Goal: Find specific page/section: Find specific page/section

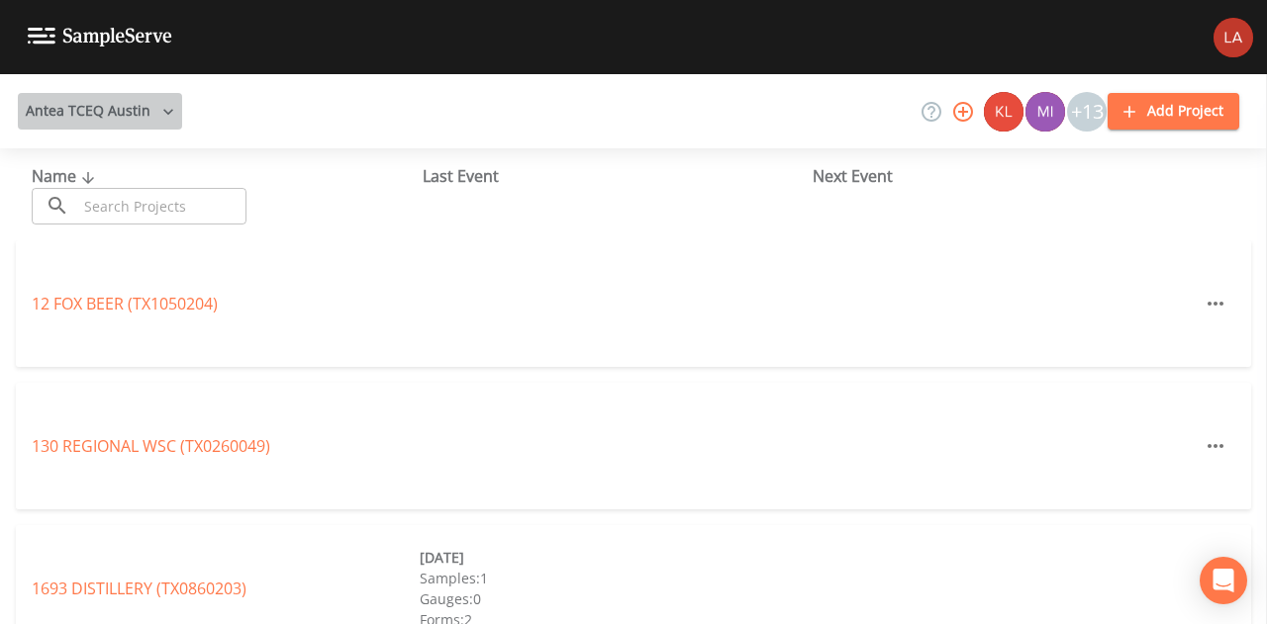
click at [138, 116] on button "Antea TCEQ Austin" at bounding box center [100, 111] width 164 height 37
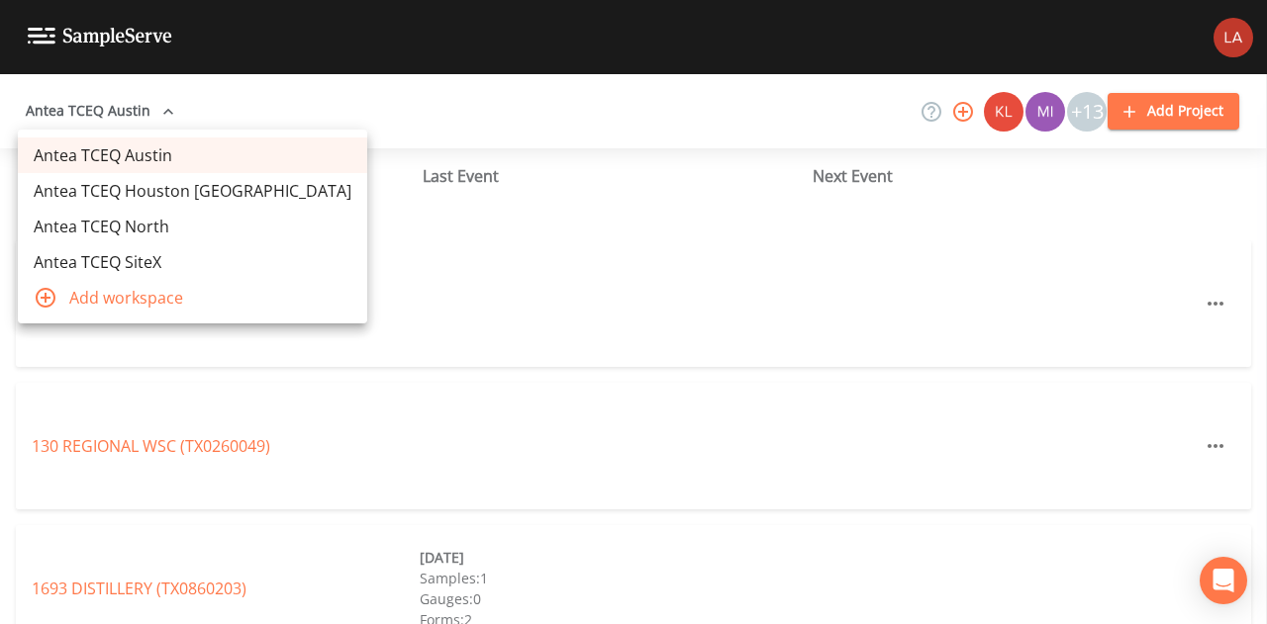
click at [137, 256] on link "Antea TCEQ SiteX" at bounding box center [192, 262] width 349 height 36
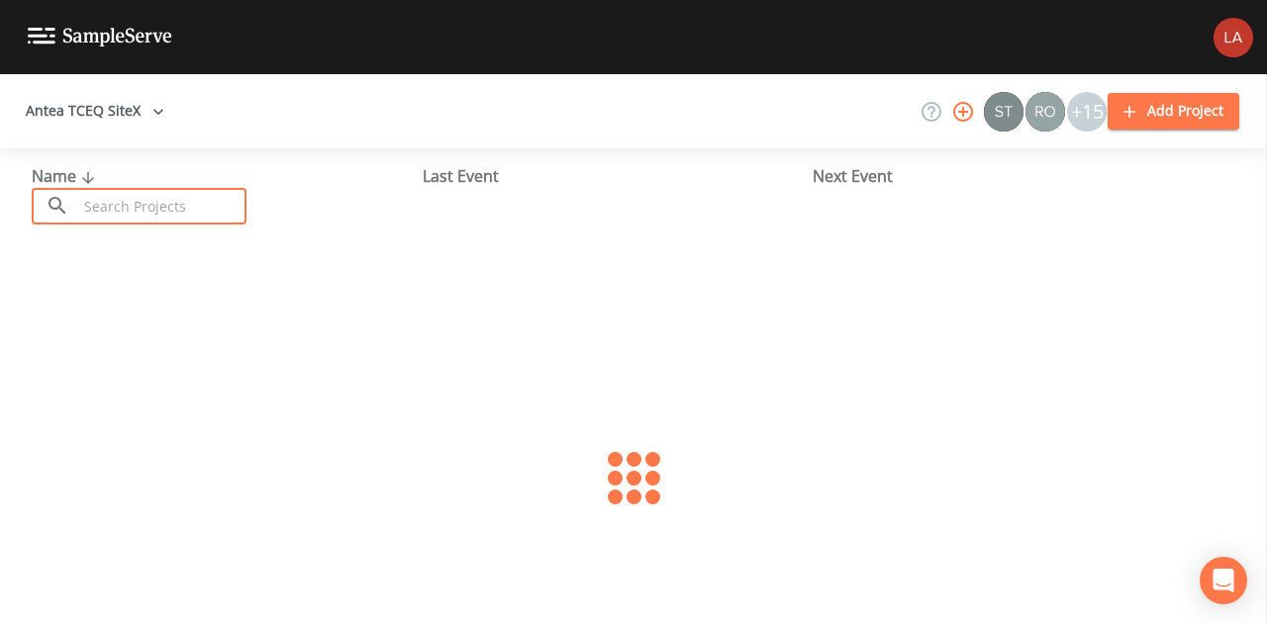
click at [184, 208] on input "text" at bounding box center [161, 206] width 169 height 37
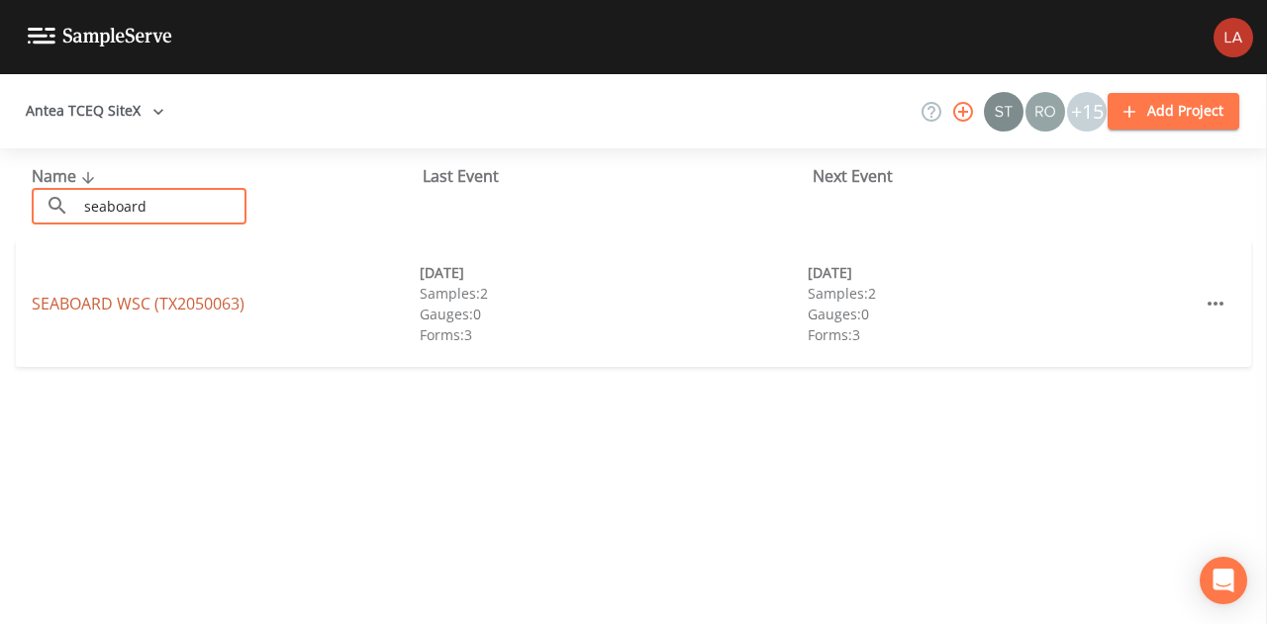
type input "seaboard"
click at [103, 302] on link "SEABOARD WSC (TX2050063)" at bounding box center [138, 304] width 213 height 22
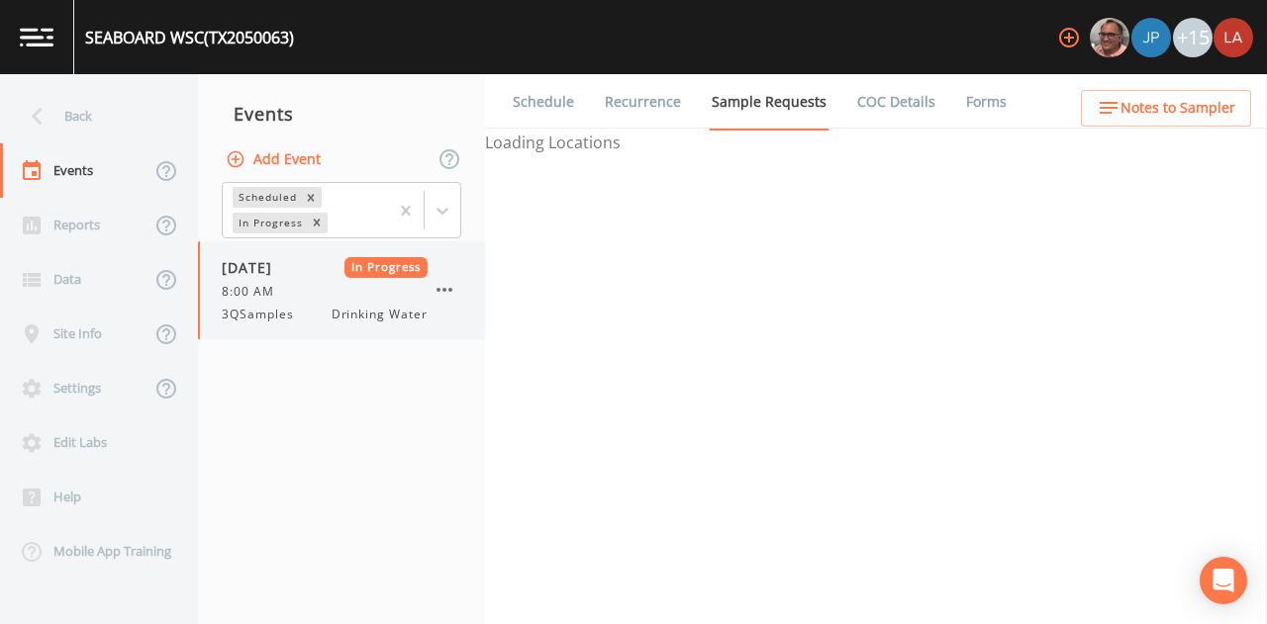
click at [346, 299] on div "8:00 AM" at bounding box center [325, 292] width 206 height 18
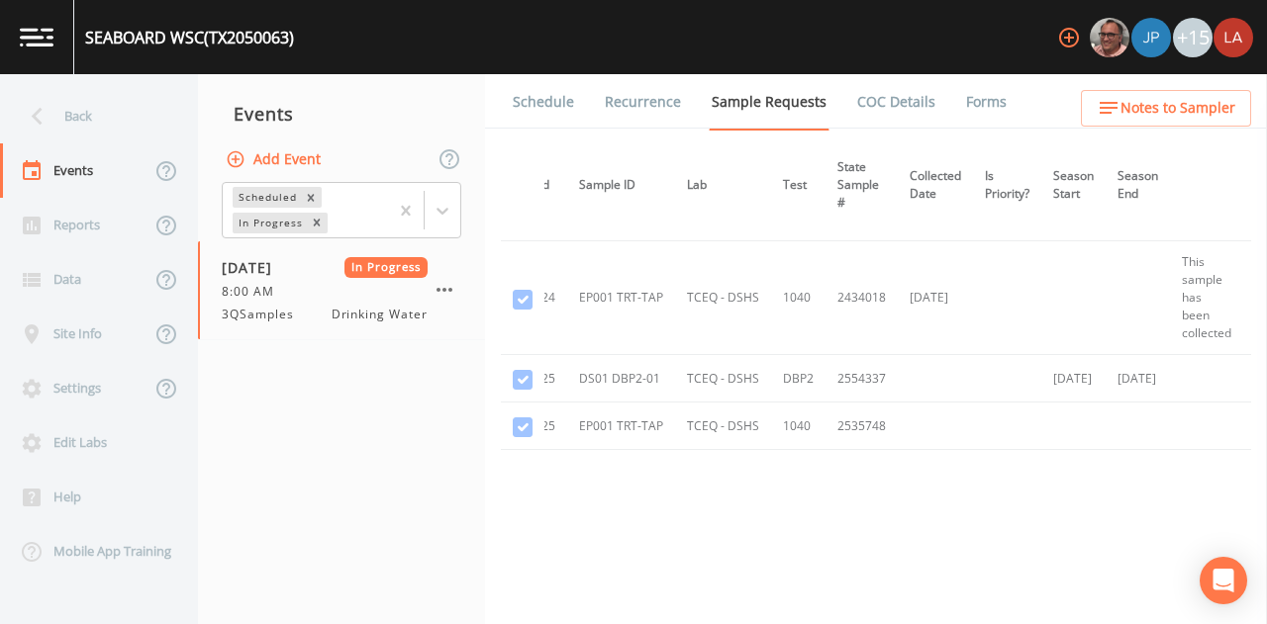
scroll to position [97, 135]
